Goal: Register for event/course

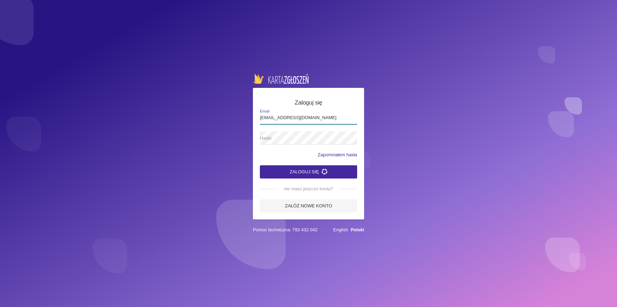
type input "[EMAIL_ADDRESS][DOMAIN_NAME]"
click at [260, 165] on button "Zaloguj się" at bounding box center [308, 171] width 97 height 13
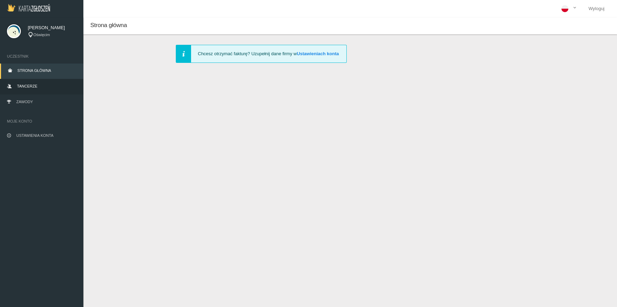
click at [25, 85] on span "Tancerze" at bounding box center [27, 86] width 20 height 4
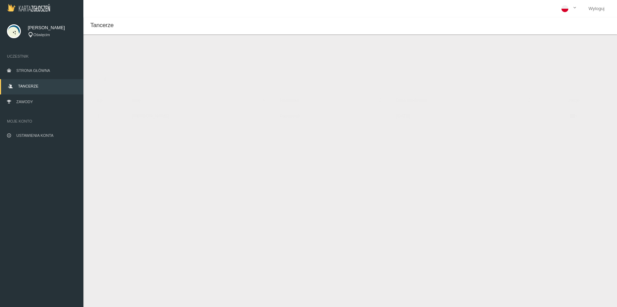
click at [573, 113] on td at bounding box center [573, 116] width 72 height 16
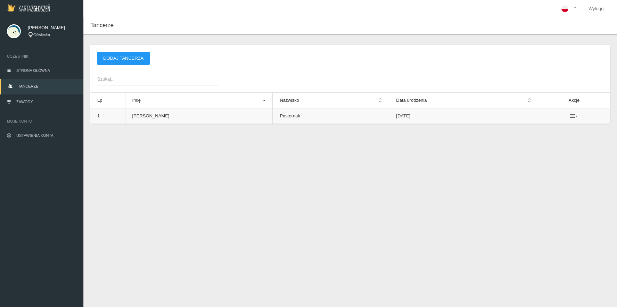
click at [570, 116] on icon at bounding box center [574, 116] width 8 height 6
click at [398, 173] on div "Tancerze Nowy tancerz Imię * Nazwisko * Data urodzenia * Zapisz Anuluj * - pole…" at bounding box center [349, 170] width 533 height 307
click at [161, 113] on td "[PERSON_NAME]" at bounding box center [199, 116] width 148 height 16
click at [53, 103] on link "Zawody" at bounding box center [41, 102] width 83 height 15
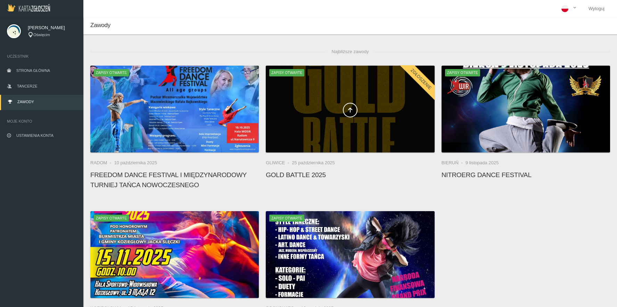
click at [387, 128] on div at bounding box center [350, 109] width 168 height 87
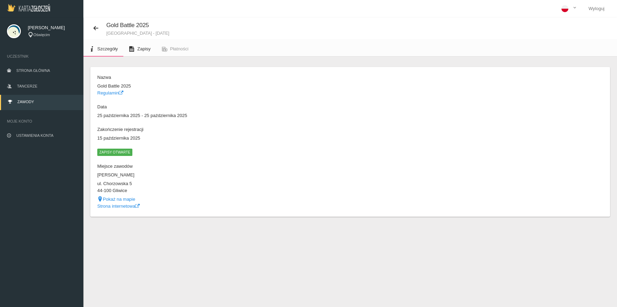
click at [139, 50] on span "Zapisy" at bounding box center [143, 48] width 13 height 5
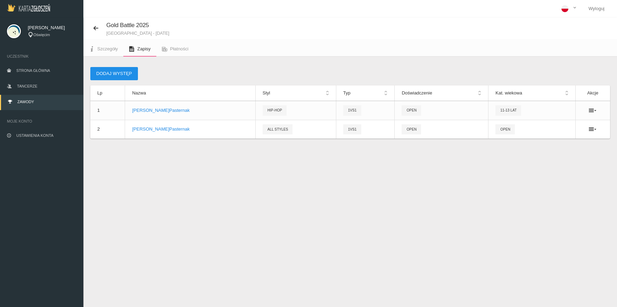
click at [122, 74] on button "Dodaj występ" at bounding box center [114, 73] width 48 height 13
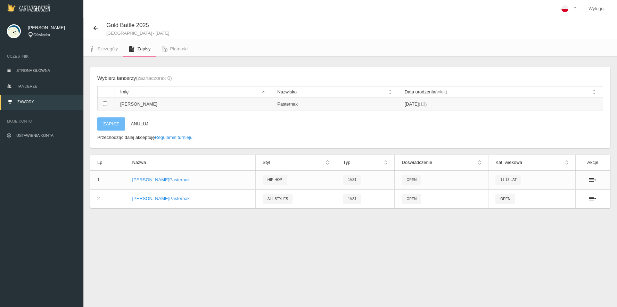
click at [105, 106] on input "checkbox" at bounding box center [105, 103] width 5 height 5
checkbox input "true"
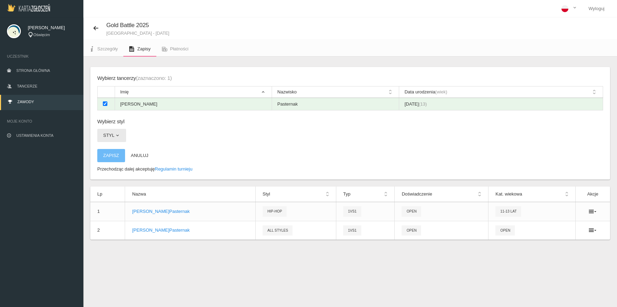
click at [115, 136] on span "button" at bounding box center [118, 136] width 6 height 6
click at [122, 149] on link "All styles" at bounding box center [128, 151] width 62 height 12
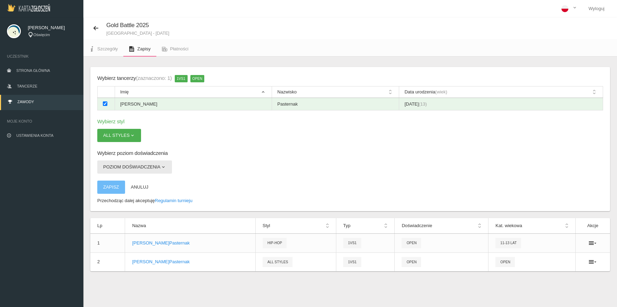
click at [156, 168] on button "Poziom doświadczenia" at bounding box center [134, 166] width 75 height 13
click at [141, 180] on link "Open" at bounding box center [128, 183] width 62 height 12
click at [183, 79] on span "1vs1" at bounding box center [181, 78] width 13 height 7
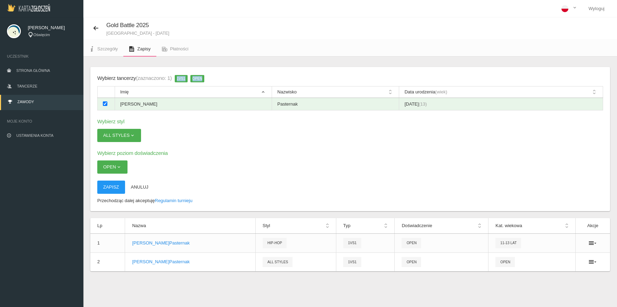
click at [183, 79] on span "1vs1" at bounding box center [181, 78] width 13 height 7
click at [134, 133] on button "All styles" at bounding box center [119, 135] width 44 height 13
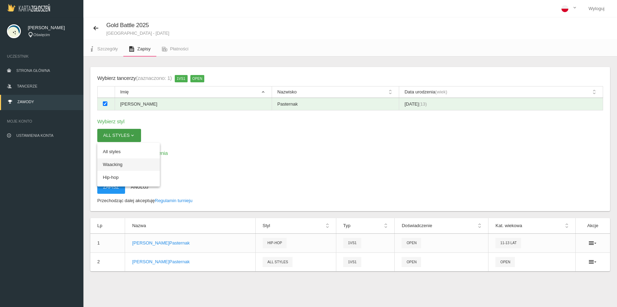
click at [118, 163] on link "Waacking" at bounding box center [128, 164] width 62 height 12
click at [126, 138] on button "Waacking" at bounding box center [118, 135] width 42 height 13
click at [115, 175] on link "Hip-hop" at bounding box center [128, 177] width 62 height 12
click at [123, 134] on span "button" at bounding box center [125, 136] width 6 height 6
click at [120, 153] on link "All styles" at bounding box center [128, 151] width 62 height 12
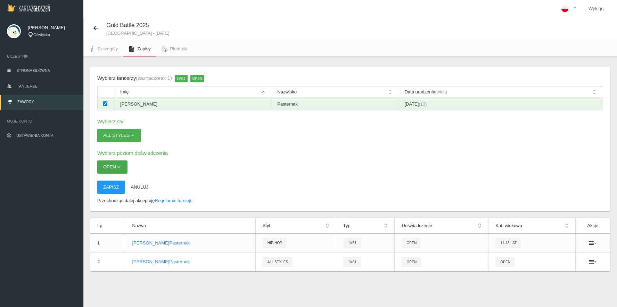
click at [120, 168] on span "button" at bounding box center [119, 167] width 6 height 6
click at [152, 157] on h6 "Wybierz poziom doświadczenia" at bounding box center [349, 153] width 505 height 8
click at [343, 260] on span "1vs1" at bounding box center [352, 262] width 18 height 10
click at [118, 184] on button "Zapisz" at bounding box center [111, 187] width 28 height 13
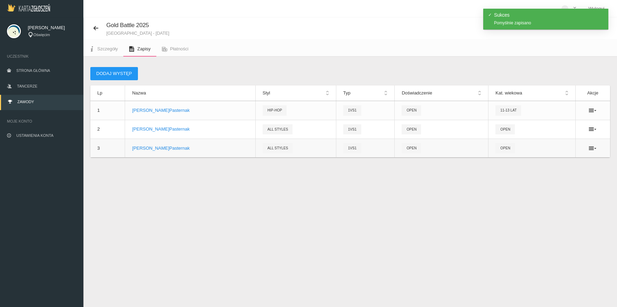
click at [343, 149] on span "1vs1" at bounding box center [352, 148] width 18 height 10
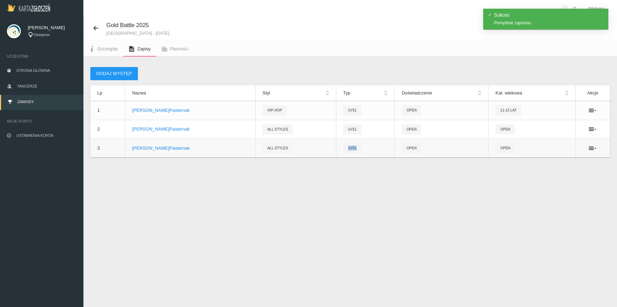
click at [343, 149] on span "1vs1" at bounding box center [352, 148] width 18 height 10
click at [590, 148] on icon at bounding box center [592, 148] width 8 height 6
click at [555, 174] on link "Usuń" at bounding box center [557, 173] width 69 height 12
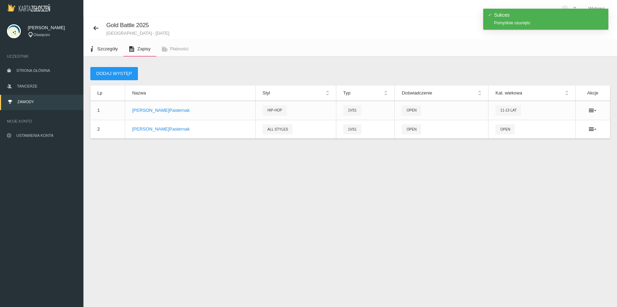
click at [113, 48] on span "Szczegóły" at bounding box center [107, 48] width 20 height 5
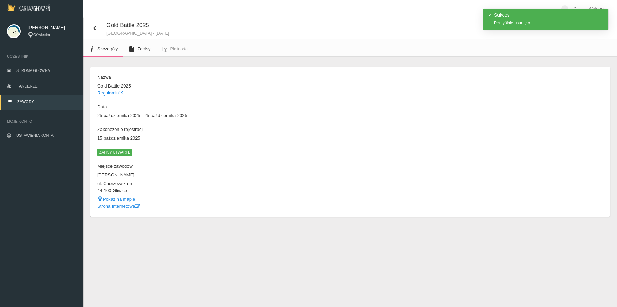
click at [136, 47] on link "Zapisy" at bounding box center [139, 48] width 33 height 15
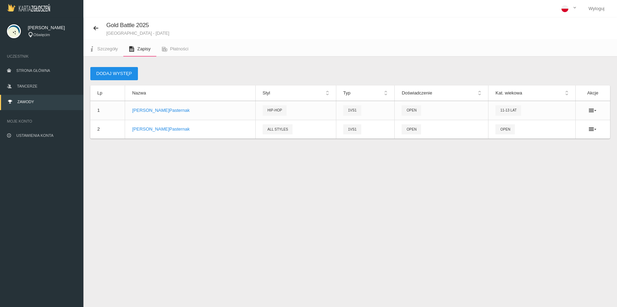
click at [123, 75] on button "Dodaj występ" at bounding box center [114, 73] width 48 height 13
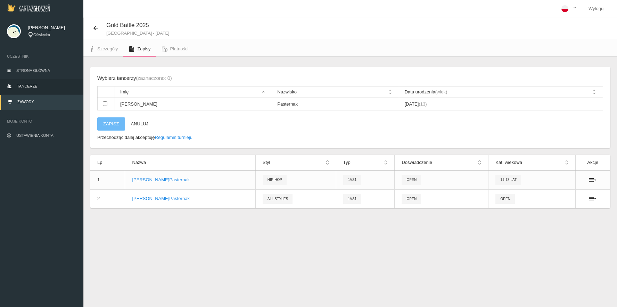
click at [46, 80] on link "Tancerze" at bounding box center [41, 86] width 83 height 15
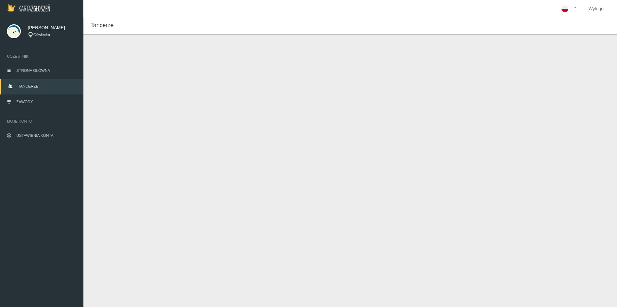
click at [126, 56] on button "Dodaj tancerza" at bounding box center [123, 58] width 52 height 13
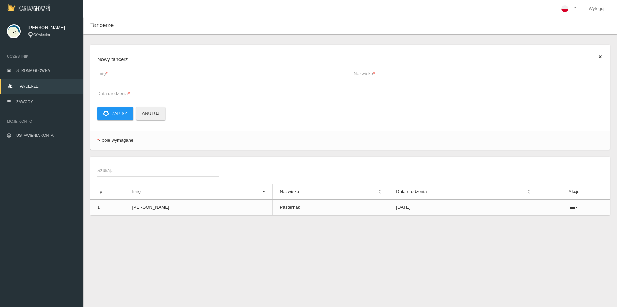
click at [149, 76] on span "Imię *" at bounding box center [218, 73] width 242 height 7
click at [149, 76] on input "Imię *" at bounding box center [221, 73] width 249 height 13
type input "[PERSON_NAME]"
type input "Szuba"
type input "1"
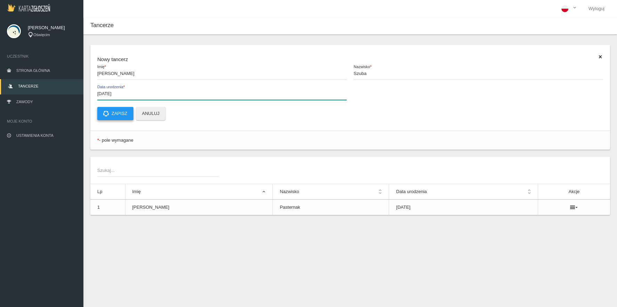
type input "[DATE]"
click at [111, 111] on button "Zapisz" at bounding box center [115, 113] width 36 height 13
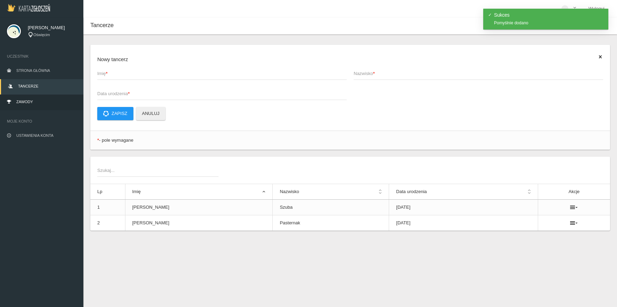
click at [38, 100] on link "Zawody" at bounding box center [41, 102] width 83 height 15
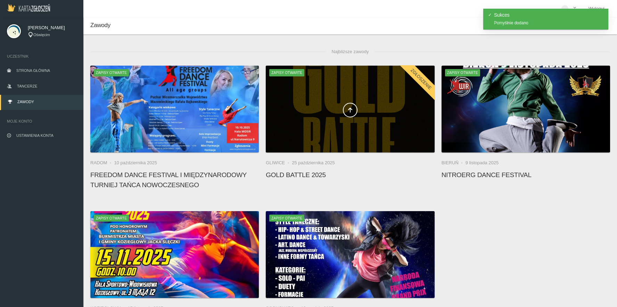
click at [351, 101] on div at bounding box center [350, 109] width 168 height 87
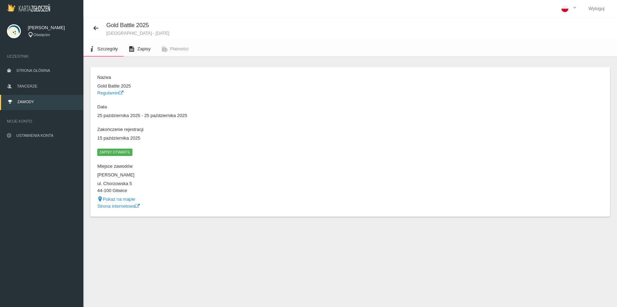
click at [147, 47] on span "Zapisy" at bounding box center [143, 48] width 13 height 5
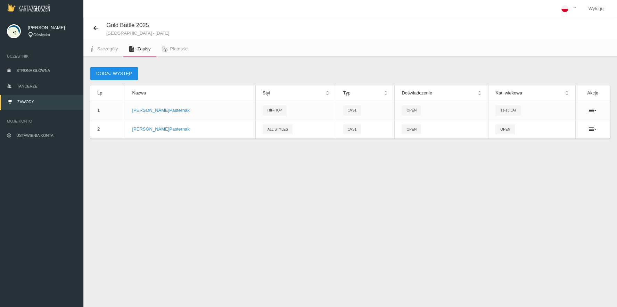
click at [127, 73] on button "Dodaj występ" at bounding box center [114, 73] width 48 height 13
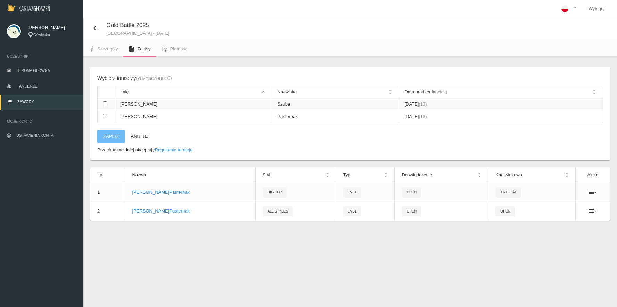
click at [105, 104] on input "checkbox" at bounding box center [105, 103] width 5 height 5
checkbox input "true"
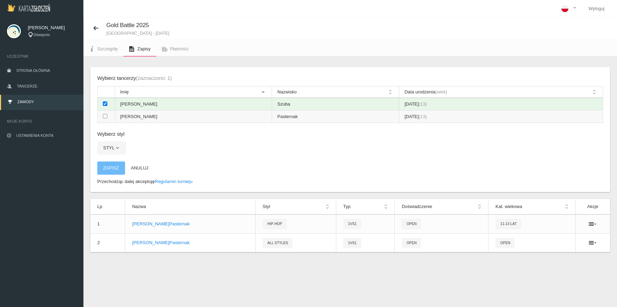
click at [104, 116] on input "checkbox" at bounding box center [105, 116] width 5 height 5
checkbox input "true"
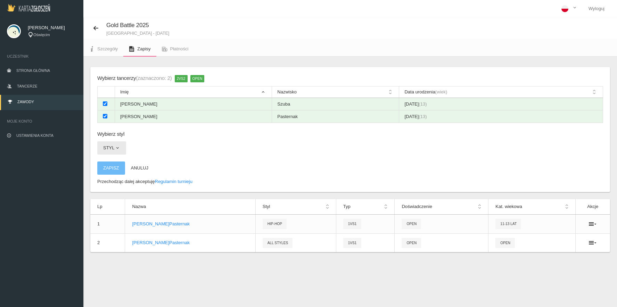
click at [114, 142] on button "Styl" at bounding box center [111, 147] width 29 height 13
click at [144, 141] on div "Wybierz tancerzy (zaznaczono: 2) 2vs2 OPEN Imię Nazwisko Data urodzenia (wiek) …" at bounding box center [349, 129] width 519 height 125
click at [114, 145] on button "Styl" at bounding box center [111, 147] width 29 height 13
click at [116, 160] on link "All styles" at bounding box center [128, 164] width 62 height 12
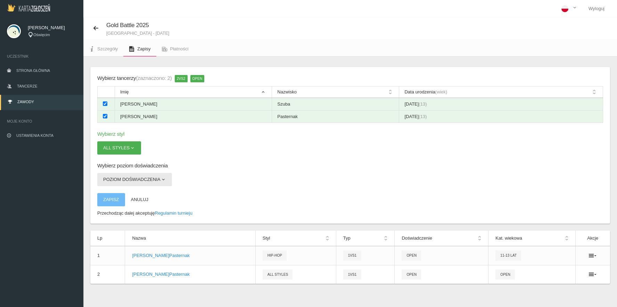
click at [124, 183] on button "Poziom doświadczenia" at bounding box center [134, 179] width 75 height 13
click at [124, 196] on link "Open" at bounding box center [128, 196] width 62 height 12
click at [116, 203] on button "Zapisz" at bounding box center [111, 199] width 28 height 13
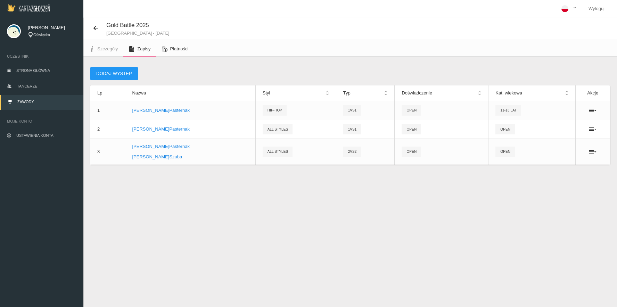
click at [165, 49] on icon at bounding box center [165, 49] width 6 height 6
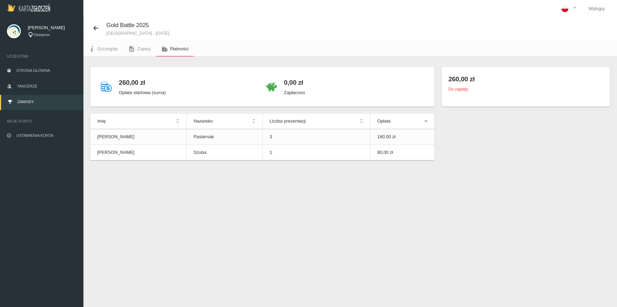
click at [295, 93] on p "Zapłacono" at bounding box center [294, 92] width 21 height 7
click at [144, 90] on p "Opłata startowa (suma)" at bounding box center [142, 92] width 47 height 7
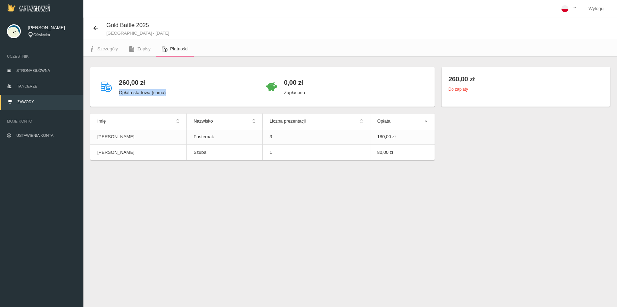
click at [144, 90] on p "Opłata startowa (suma)" at bounding box center [142, 92] width 47 height 7
click at [183, 43] on link "Płatności" at bounding box center [175, 48] width 38 height 15
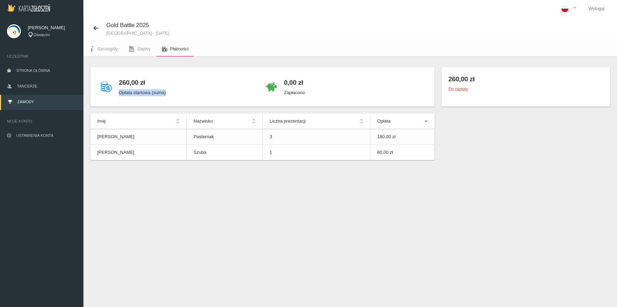
click at [179, 47] on span "Płatności" at bounding box center [179, 48] width 18 height 5
click at [448, 90] on div "260,00 zł Do zapłaty" at bounding box center [525, 87] width 168 height 40
click at [451, 80] on h4 "260,00 zł" at bounding box center [525, 79] width 154 height 10
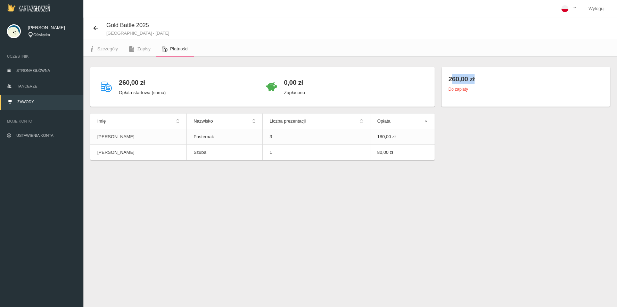
click at [451, 80] on h4 "260,00 zł" at bounding box center [525, 79] width 154 height 10
click at [136, 85] on h4 "260,00 zł" at bounding box center [142, 82] width 47 height 10
click at [136, 91] on p "Opłata startowa (suma)" at bounding box center [142, 92] width 47 height 7
click at [186, 134] on td "Pasternak" at bounding box center [224, 137] width 76 height 16
click at [186, 148] on td "Szuba" at bounding box center [224, 153] width 76 height 16
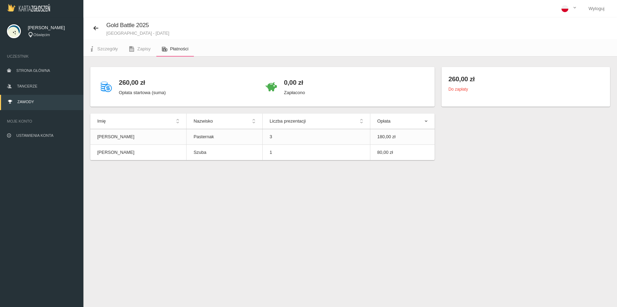
click at [290, 176] on div "260,00 zł Opłata startowa (suma) 0,00 zł Zapłacono Imię Nazwisko Liczba prezent…" at bounding box center [349, 122] width 533 height 131
click at [177, 49] on span "Płatności" at bounding box center [179, 48] width 18 height 5
click at [141, 53] on link "Zapisy" at bounding box center [139, 48] width 33 height 15
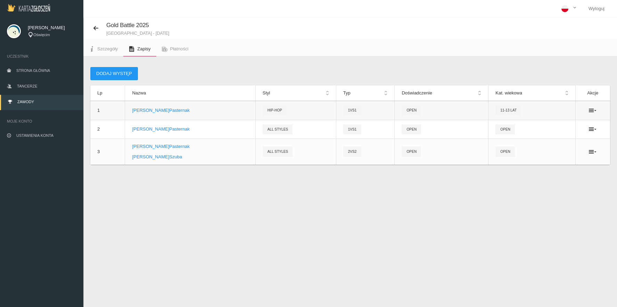
click at [597, 110] on ul at bounding box center [592, 111] width 21 height 6
click at [595, 110] on icon at bounding box center [592, 111] width 8 height 6
click at [175, 49] on span "Płatności" at bounding box center [179, 48] width 18 height 5
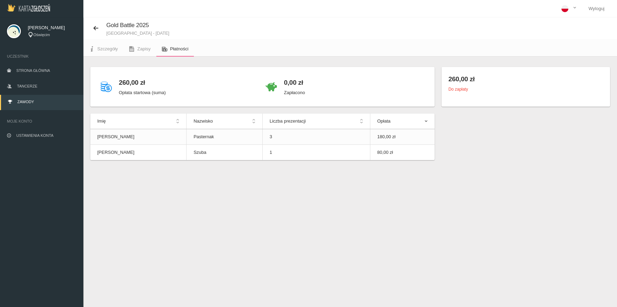
click at [459, 89] on small "Do zapłaty" at bounding box center [457, 89] width 19 height 5
click at [460, 79] on h4 "260,00 zł" at bounding box center [525, 79] width 154 height 10
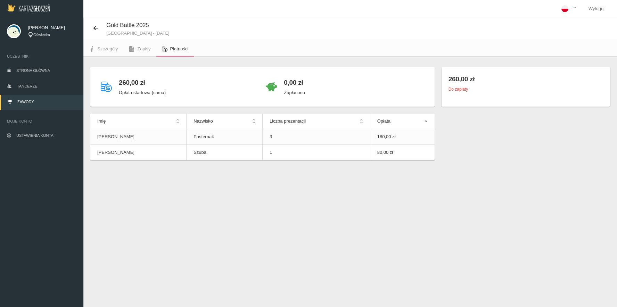
click at [287, 92] on p "Zapłacono" at bounding box center [294, 92] width 21 height 7
click at [32, 107] on link "Zawody" at bounding box center [41, 102] width 83 height 15
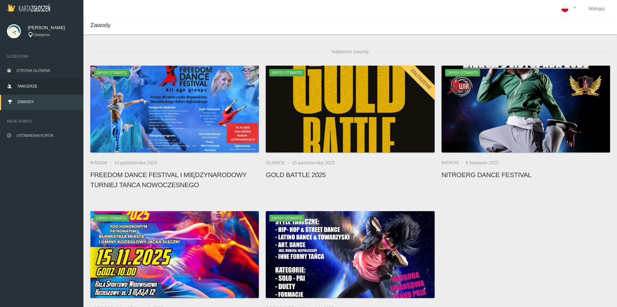
click at [32, 87] on span "Tancerze" at bounding box center [27, 86] width 20 height 4
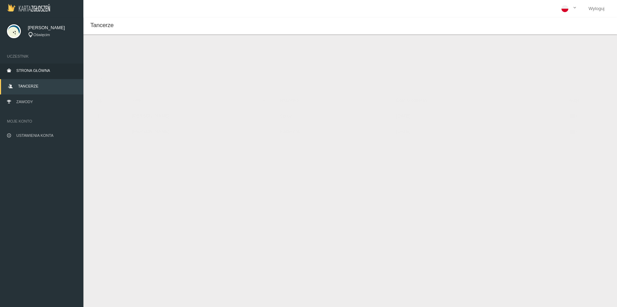
click at [36, 76] on link "Strona główna" at bounding box center [41, 71] width 83 height 15
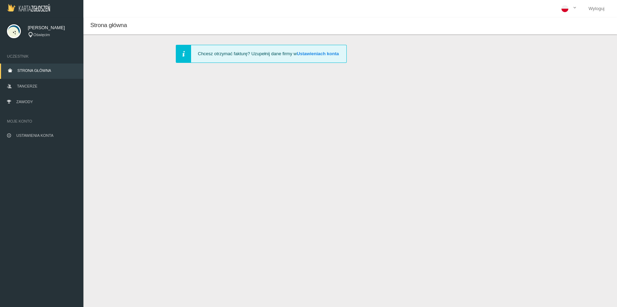
click at [36, 76] on link "Strona główna" at bounding box center [41, 71] width 83 height 15
click at [33, 86] on span "Tancerze" at bounding box center [27, 86] width 20 height 4
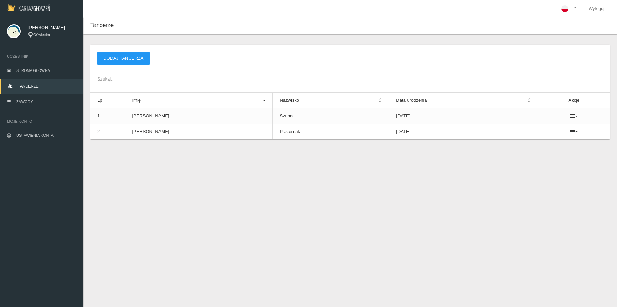
click at [29, 112] on ul "Uczestnik Strona główna Tancerze Zawody Moje konto Ustawienia konta Wyloguj" at bounding box center [41, 96] width 83 height 102
click at [29, 107] on link "Zawody" at bounding box center [41, 102] width 83 height 15
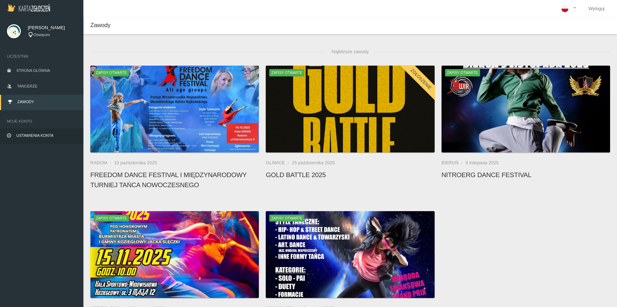
click at [35, 136] on span "Ustawienia konta" at bounding box center [34, 135] width 37 height 4
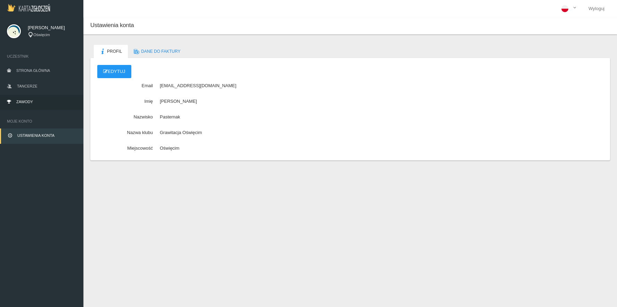
click at [42, 101] on link "Zawody" at bounding box center [41, 102] width 83 height 15
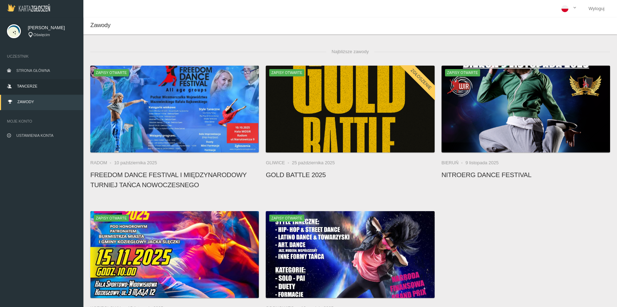
click at [46, 88] on link "Tancerze" at bounding box center [41, 86] width 83 height 15
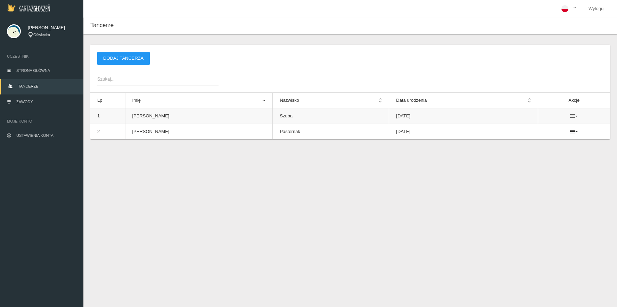
click at [570, 117] on icon at bounding box center [574, 116] width 8 height 6
click at [587, 114] on ul at bounding box center [574, 116] width 58 height 6
click at [571, 133] on icon at bounding box center [574, 132] width 8 height 6
click at [571, 117] on icon at bounding box center [574, 116] width 8 height 6
click at [412, 93] on th "Data urodzenia" at bounding box center [463, 101] width 149 height 16
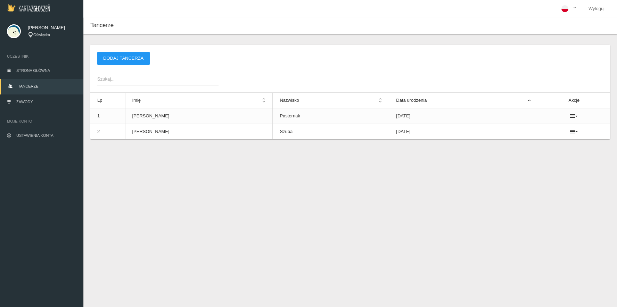
click at [406, 94] on th "Data urodzenia" at bounding box center [463, 101] width 149 height 16
click at [405, 97] on th "Data urodzenia" at bounding box center [463, 101] width 149 height 16
click at [149, 130] on td "[PERSON_NAME]" at bounding box center [199, 132] width 148 height 16
click at [52, 73] on link "Strona główna" at bounding box center [41, 71] width 83 height 15
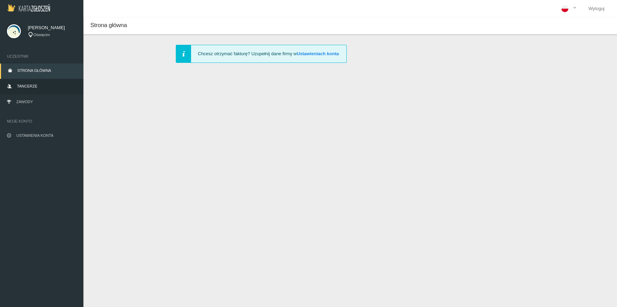
click at [42, 93] on link "Tancerze" at bounding box center [41, 86] width 83 height 15
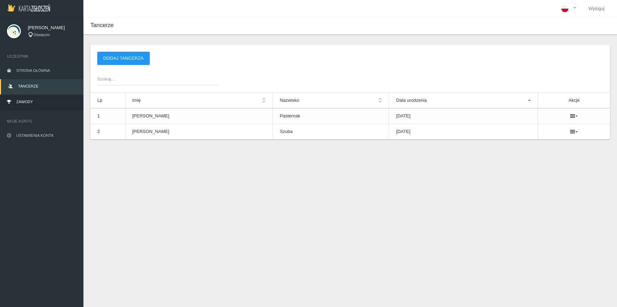
click at [40, 103] on link "Zawody" at bounding box center [41, 102] width 83 height 15
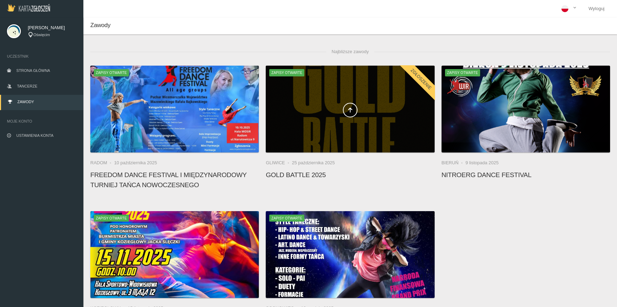
click at [374, 83] on div at bounding box center [350, 109] width 168 height 87
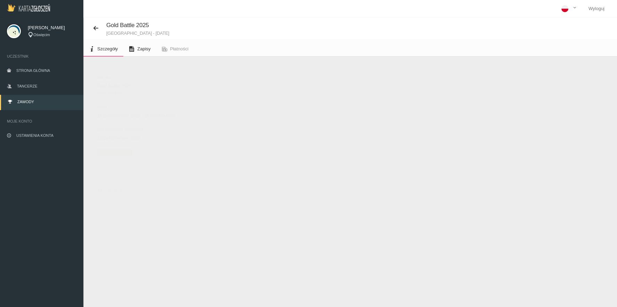
click at [148, 48] on span "Zapisy" at bounding box center [143, 48] width 13 height 5
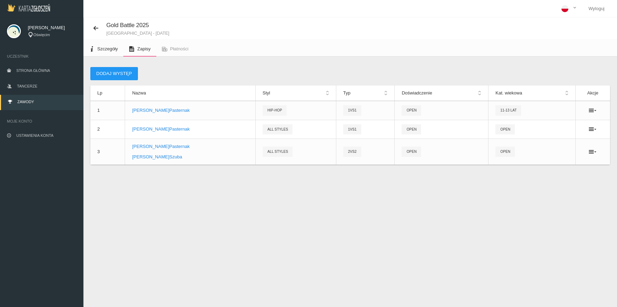
click at [114, 51] on span "Szczegóły" at bounding box center [107, 48] width 20 height 5
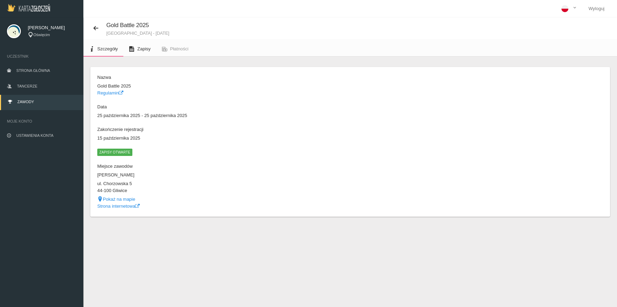
click at [136, 49] on link "Zapisy" at bounding box center [139, 48] width 33 height 15
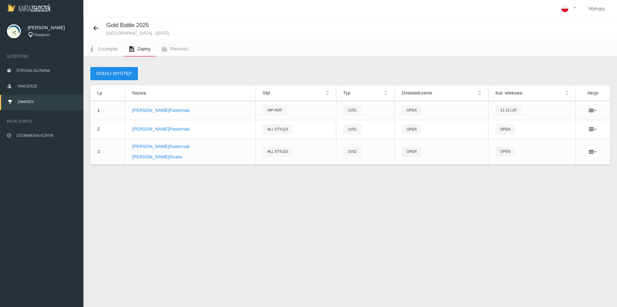
click at [116, 73] on button "Dodaj występ" at bounding box center [114, 73] width 48 height 13
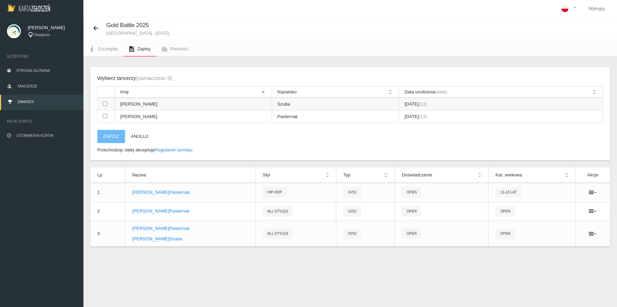
click at [106, 103] on input "checkbox" at bounding box center [105, 103] width 5 height 5
checkbox input "true"
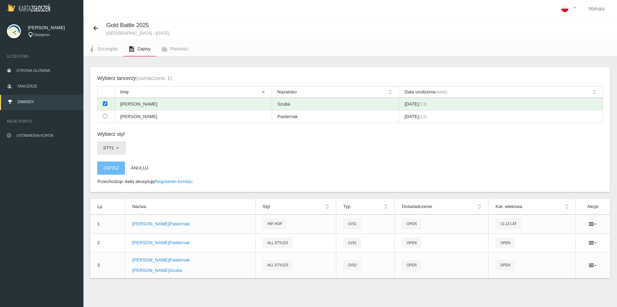
click at [117, 148] on span "button" at bounding box center [118, 148] width 6 height 6
click at [119, 186] on link "Hip-hop" at bounding box center [128, 190] width 62 height 12
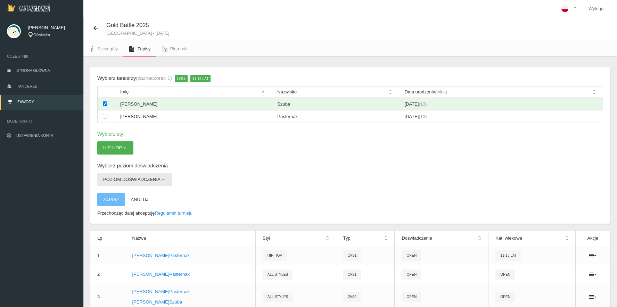
click at [123, 183] on button "Poziom doświadczenia" at bounding box center [134, 179] width 75 height 13
click at [120, 207] on link "Open" at bounding box center [128, 208] width 62 height 12
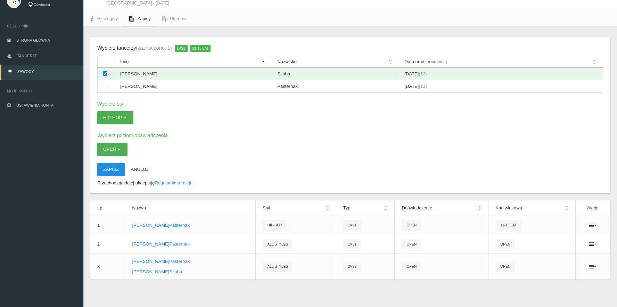
click at [116, 168] on button "Zapisz" at bounding box center [111, 169] width 28 height 13
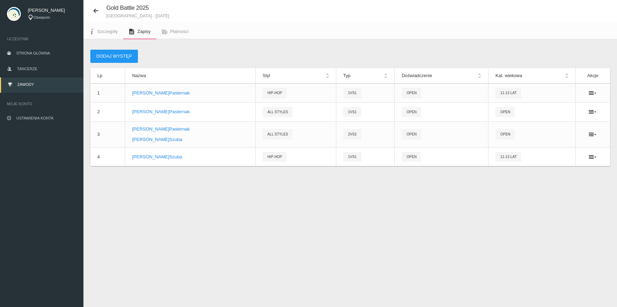
drag, startPoint x: 189, startPoint y: 54, endPoint x: 218, endPoint y: 183, distance: 131.9
click at [218, 183] on div "Dodaj występ Lp Nazwa Styl Typ Doświadczenie Kat. wiekowa Akcje 1 [PERSON_NAME]…" at bounding box center [349, 116] width 533 height 154
drag, startPoint x: 218, startPoint y: 183, endPoint x: 102, endPoint y: 27, distance: 194.6
click at [102, 27] on div "Gold Battle 2025 [GEOGRAPHIC_DATA] - [DATE] Szczegóły Zapisy Płatności Dodaj wy…" at bounding box center [349, 153] width 533 height 307
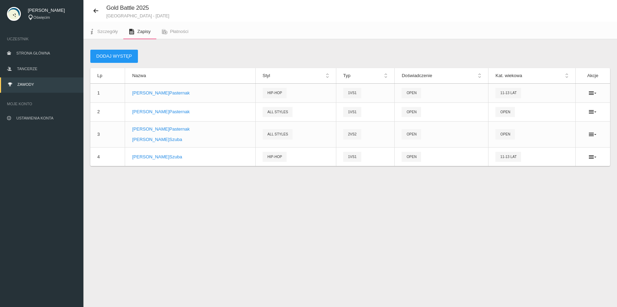
click at [160, 190] on div "Dodaj występ Lp Nazwa Styl Typ Doświadczenie Kat. wiekowa Akcje 1 [PERSON_NAME]…" at bounding box center [349, 116] width 533 height 154
click at [592, 157] on icon at bounding box center [592, 157] width 8 height 6
click at [555, 186] on link "Usuń" at bounding box center [557, 182] width 69 height 12
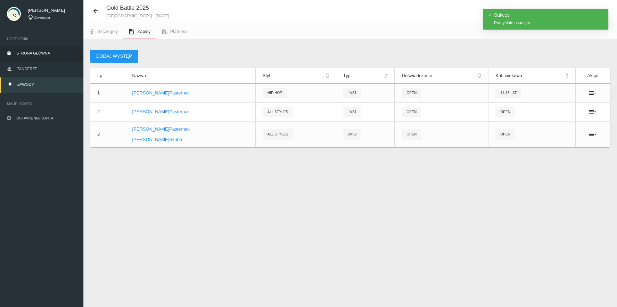
click at [45, 53] on span "Strona główna" at bounding box center [33, 53] width 34 height 4
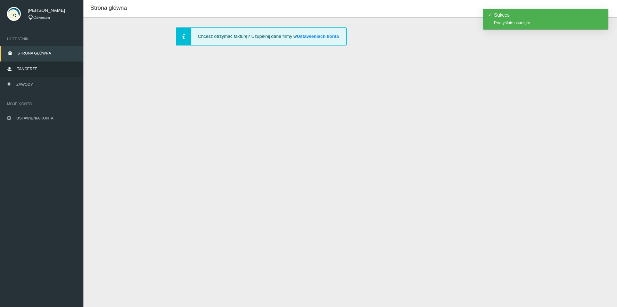
click at [37, 68] on link "Tancerze" at bounding box center [41, 69] width 83 height 15
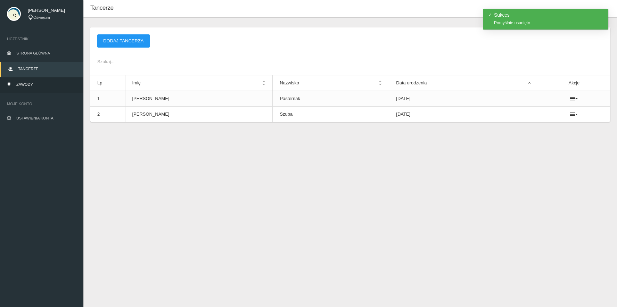
click at [33, 84] on link "Zawody" at bounding box center [41, 84] width 83 height 15
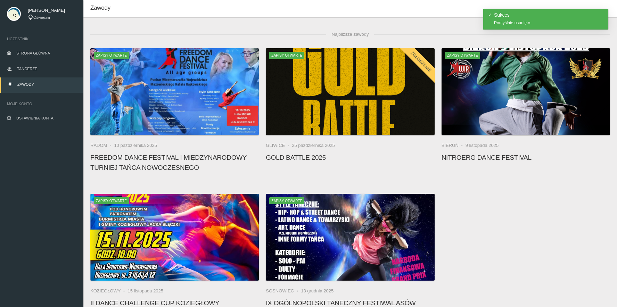
click at [35, 86] on link "Zawody" at bounding box center [41, 84] width 83 height 15
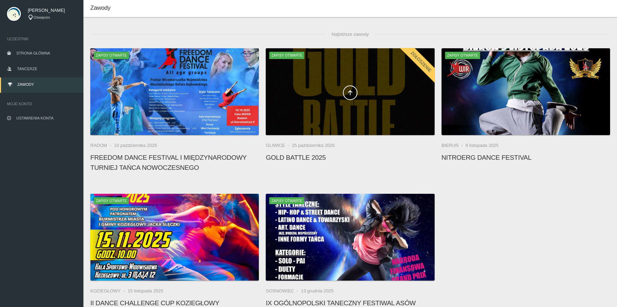
click at [386, 111] on div at bounding box center [350, 91] width 168 height 87
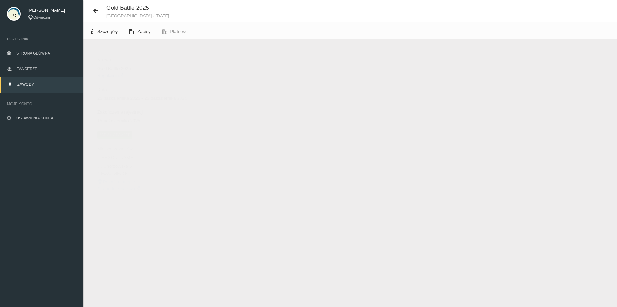
click at [144, 34] on span "Zapisy" at bounding box center [143, 31] width 13 height 5
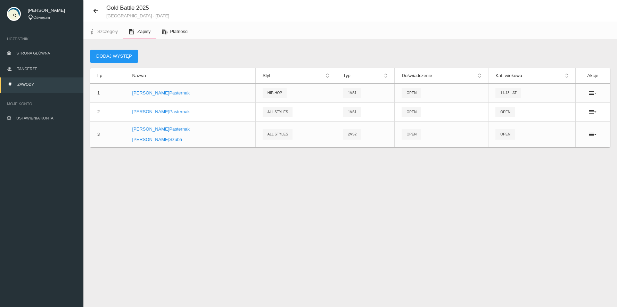
click at [167, 34] on icon at bounding box center [165, 32] width 6 height 6
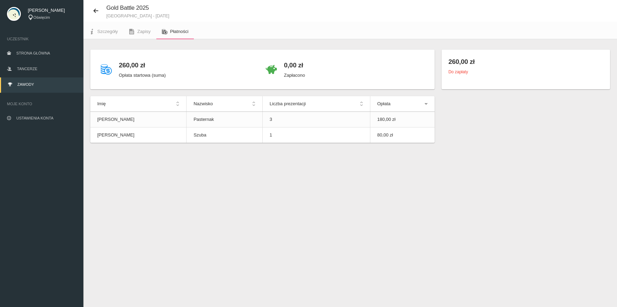
click at [462, 73] on small "Do zapłaty" at bounding box center [457, 71] width 19 height 5
click at [463, 66] on h4 "260,00 zł" at bounding box center [525, 62] width 154 height 10
click at [426, 104] on th "Opłata" at bounding box center [402, 104] width 64 height 16
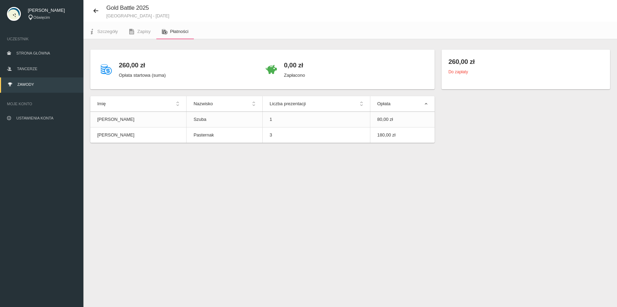
click at [426, 104] on th "Opłata" at bounding box center [402, 104] width 64 height 16
click at [131, 65] on h4 "260,00 zł" at bounding box center [142, 65] width 47 height 10
click at [140, 25] on link "Zapisy" at bounding box center [139, 31] width 33 height 15
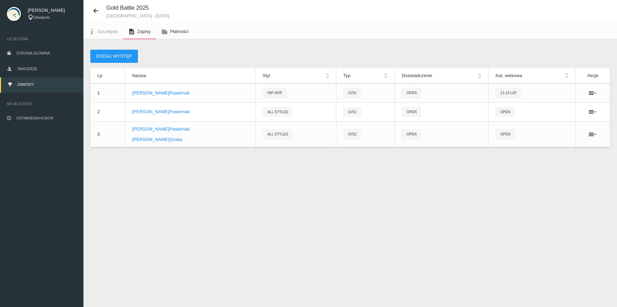
click at [185, 38] on link "Płatności" at bounding box center [175, 31] width 38 height 15
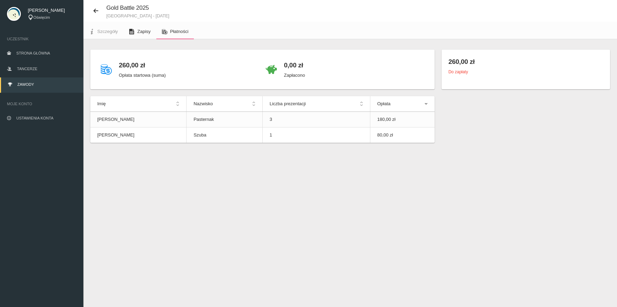
click at [139, 34] on span "Zapisy" at bounding box center [143, 31] width 13 height 5
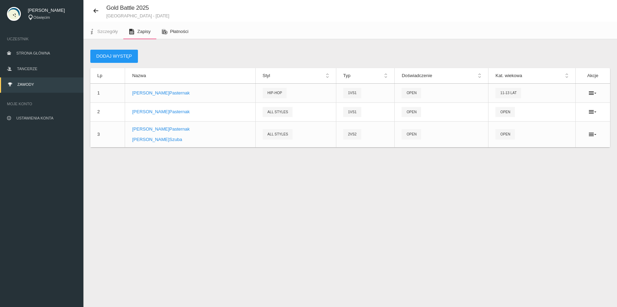
click at [187, 29] on span "Płatności" at bounding box center [179, 31] width 18 height 5
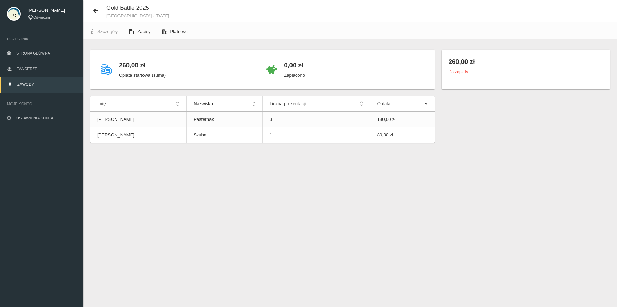
click at [125, 31] on link "Zapisy" at bounding box center [139, 31] width 33 height 15
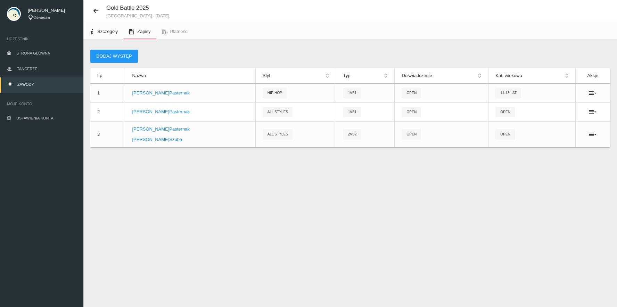
click at [96, 31] on link "Szczegóły" at bounding box center [103, 31] width 40 height 15
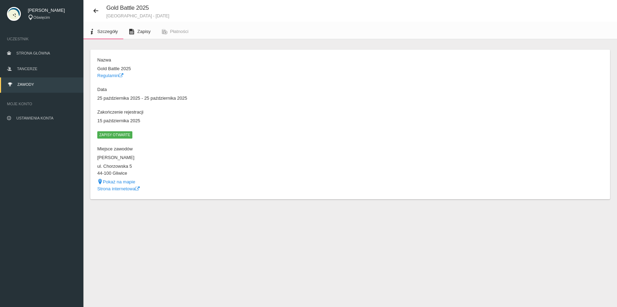
click at [145, 32] on span "Zapisy" at bounding box center [143, 31] width 13 height 5
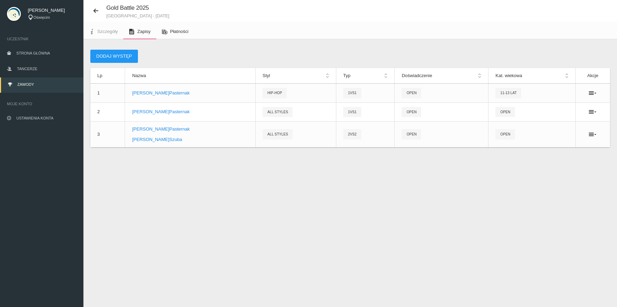
click at [181, 34] on span "Płatności" at bounding box center [179, 31] width 18 height 5
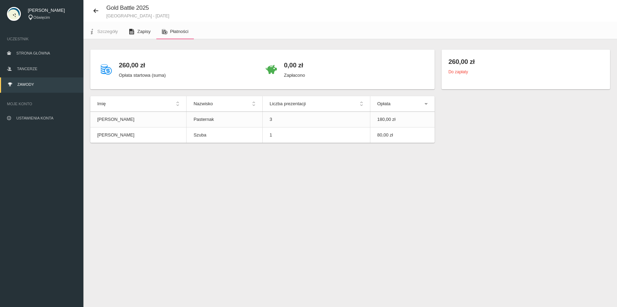
click at [144, 32] on span "Zapisy" at bounding box center [143, 31] width 13 height 5
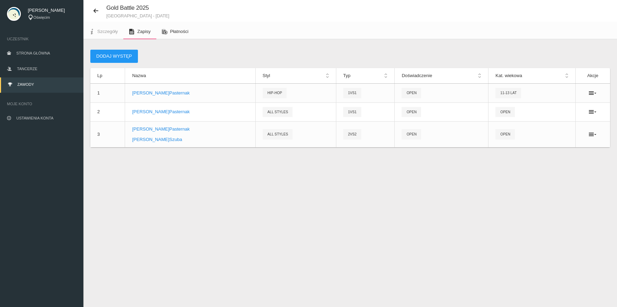
click at [173, 34] on span "Płatności" at bounding box center [179, 31] width 18 height 5
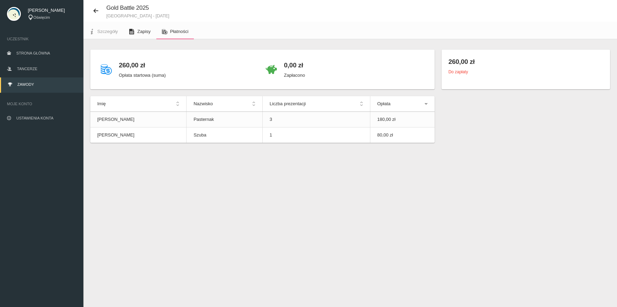
click at [138, 34] on span "Zapisy" at bounding box center [143, 31] width 13 height 5
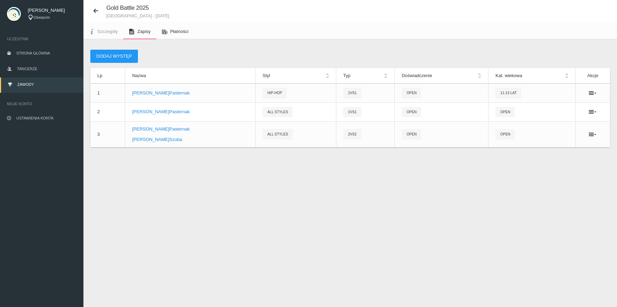
click at [174, 32] on span "Płatności" at bounding box center [179, 31] width 18 height 5
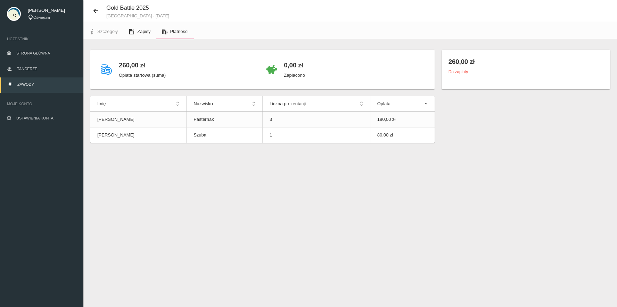
click at [136, 31] on link "Zapisy" at bounding box center [139, 31] width 33 height 15
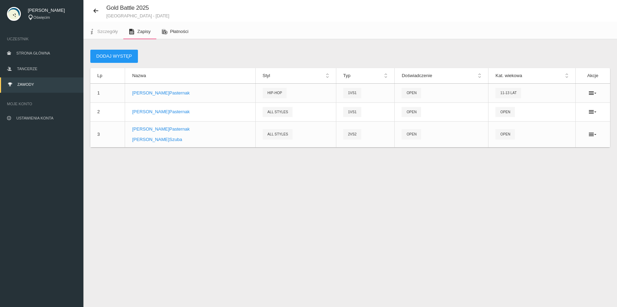
click at [186, 33] on span "Płatności" at bounding box center [179, 31] width 18 height 5
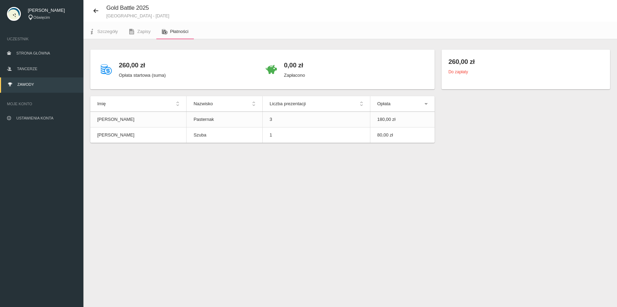
click at [456, 72] on small "Do zapłaty" at bounding box center [457, 71] width 19 height 5
